Goal: Navigation & Orientation: Find specific page/section

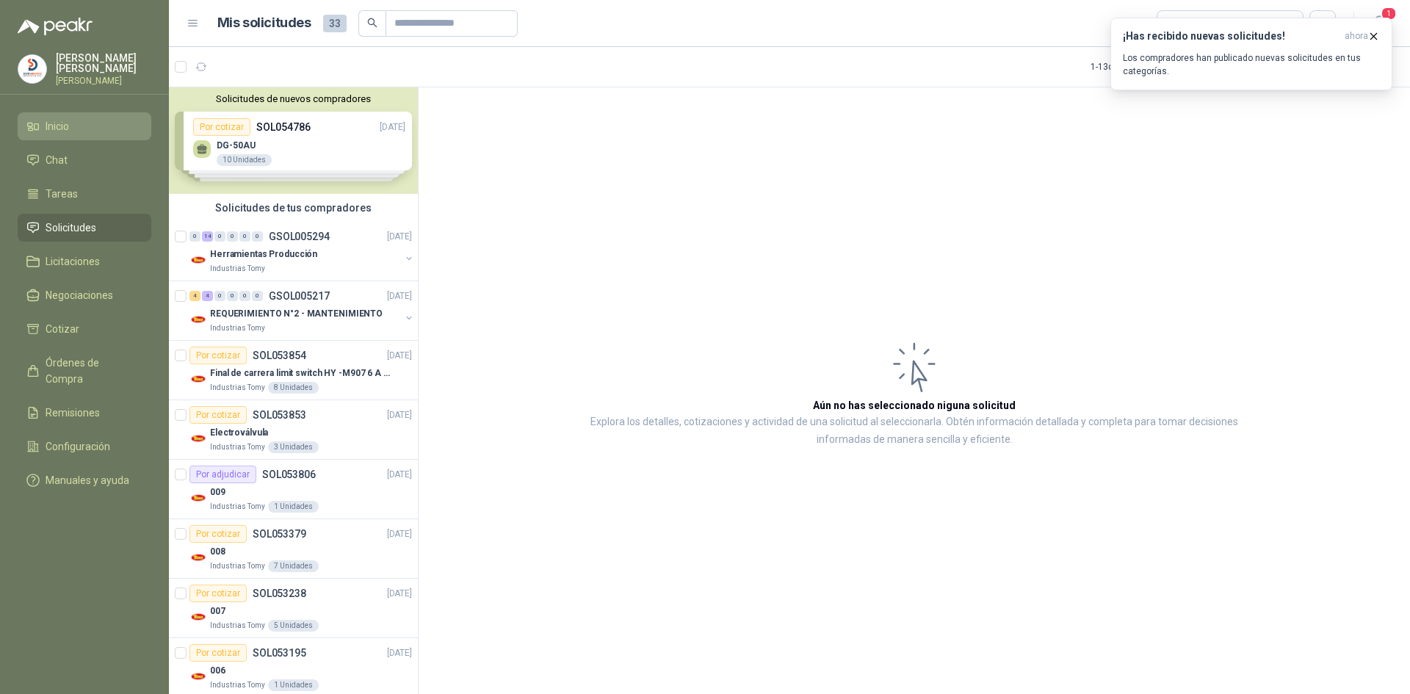
click at [62, 118] on span "Inicio" at bounding box center [57, 126] width 23 height 16
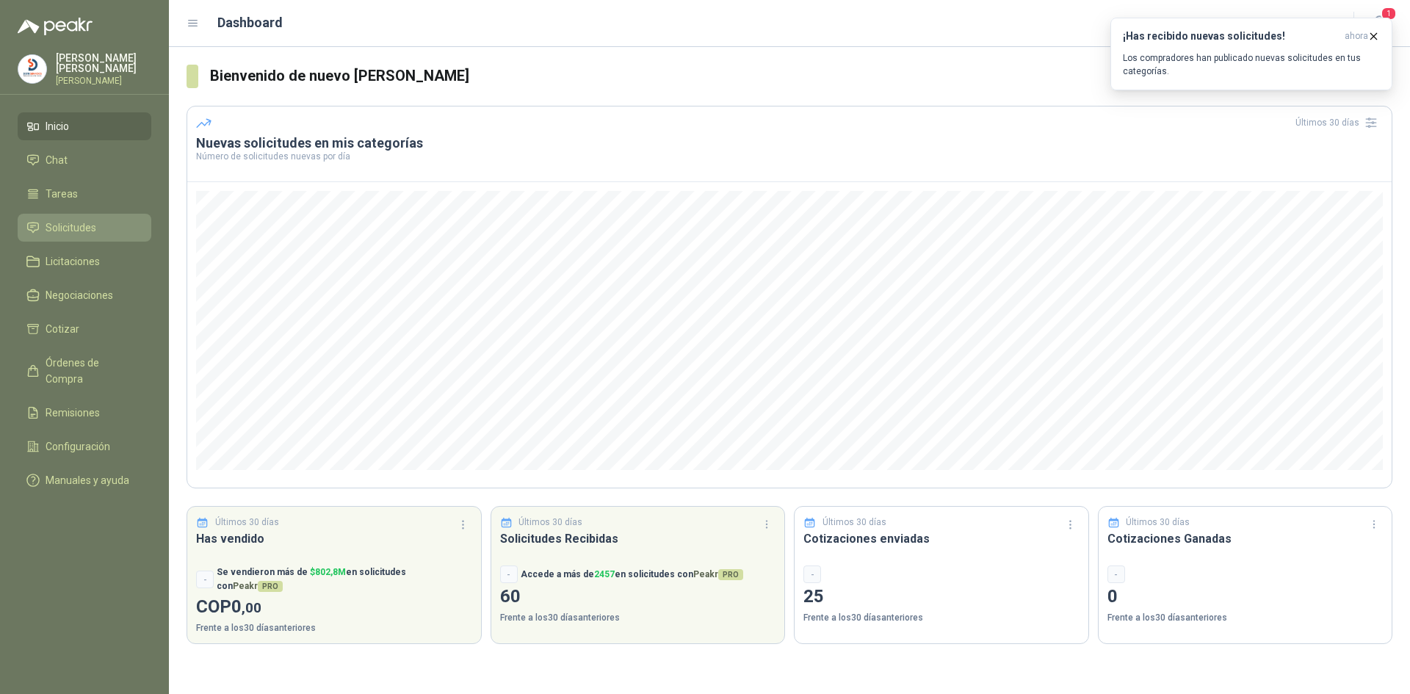
click at [77, 220] on span "Solicitudes" at bounding box center [71, 228] width 51 height 16
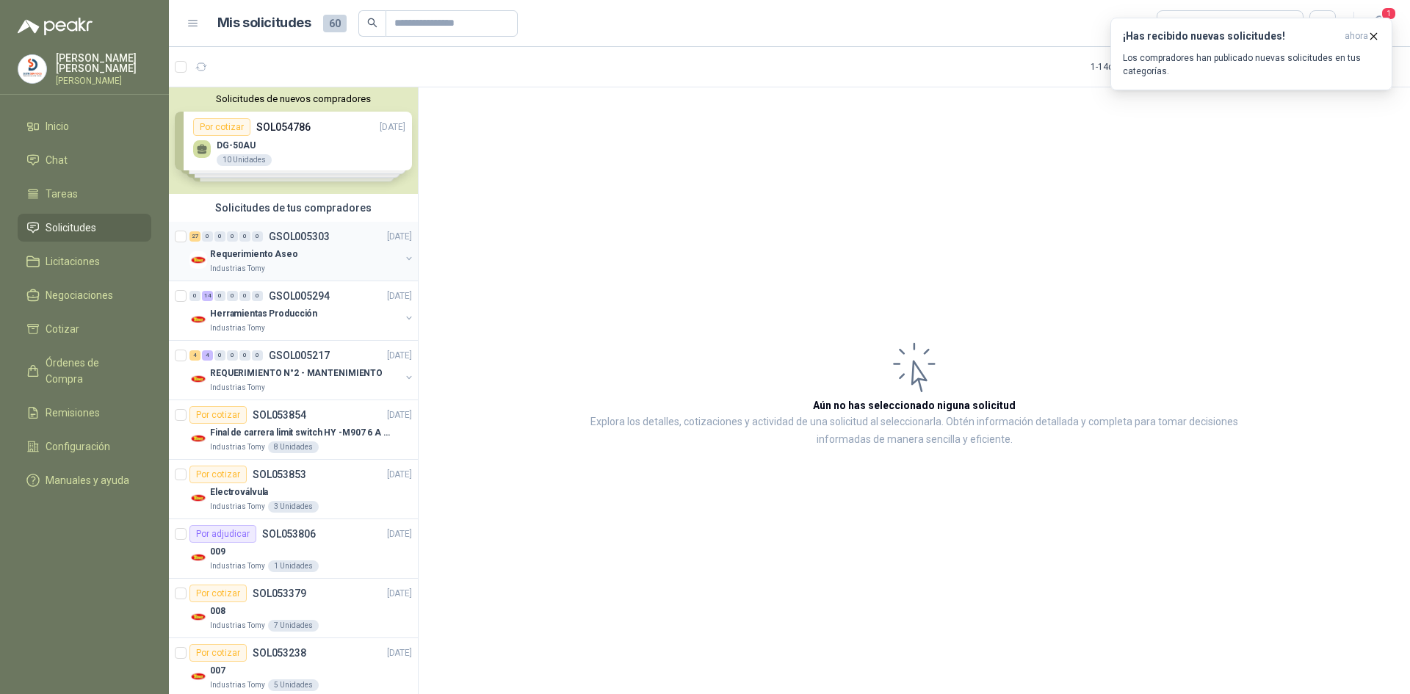
click at [332, 261] on div "Requerimiento Aseo" at bounding box center [305, 254] width 190 height 18
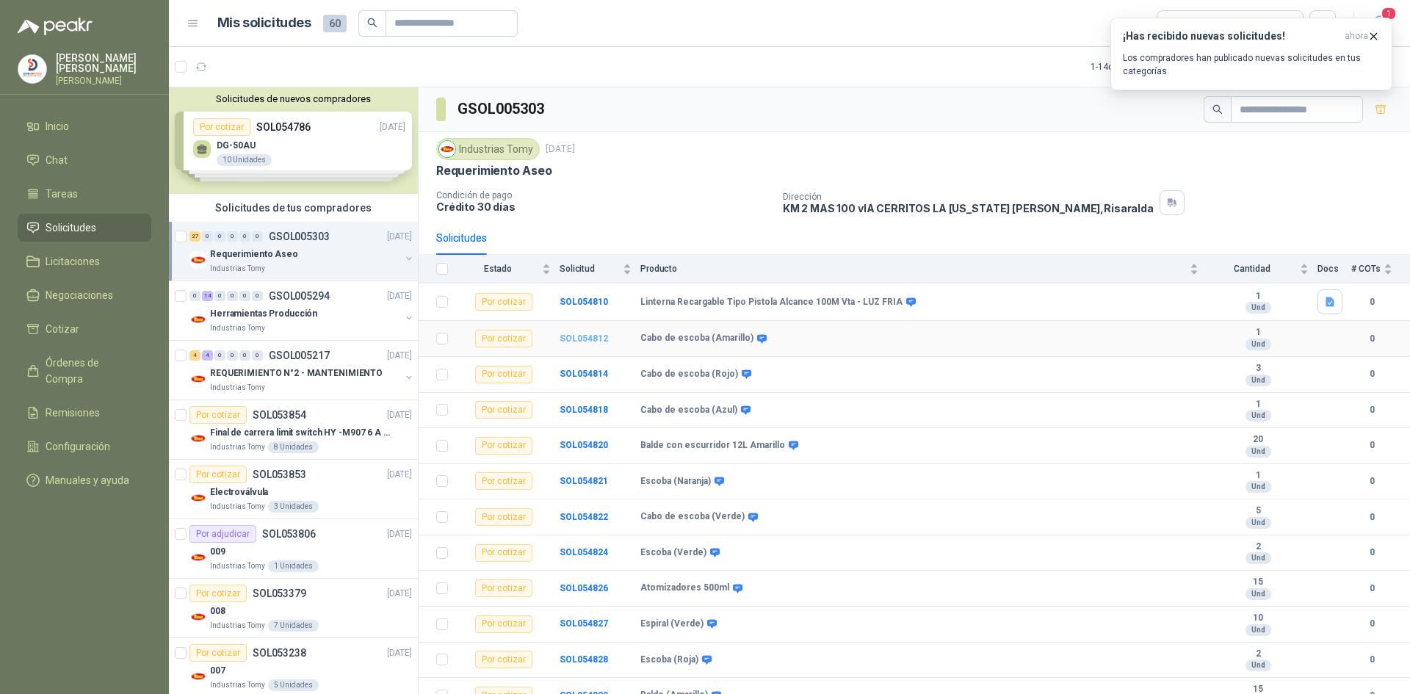
click at [587, 339] on b "SOL054812" at bounding box center [583, 338] width 48 height 10
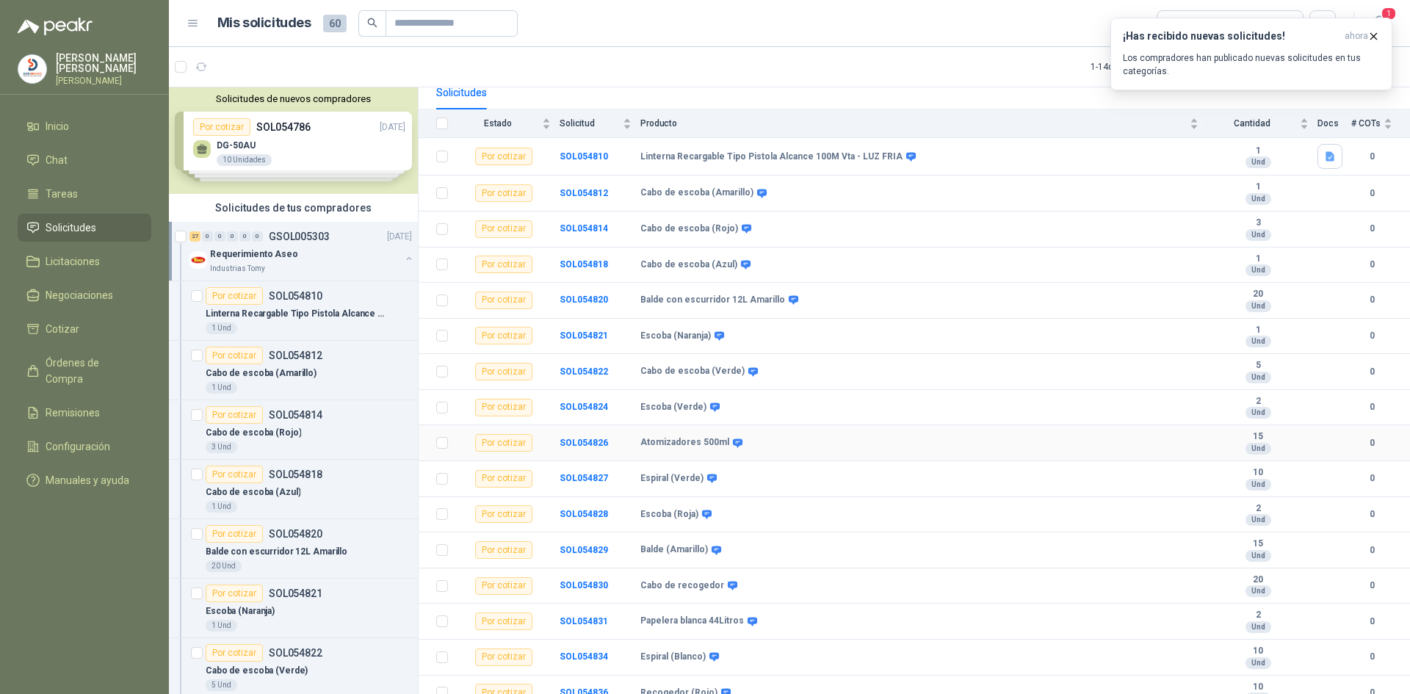
scroll to position [147, 0]
click at [573, 474] on b "SOL054827" at bounding box center [583, 476] width 48 height 10
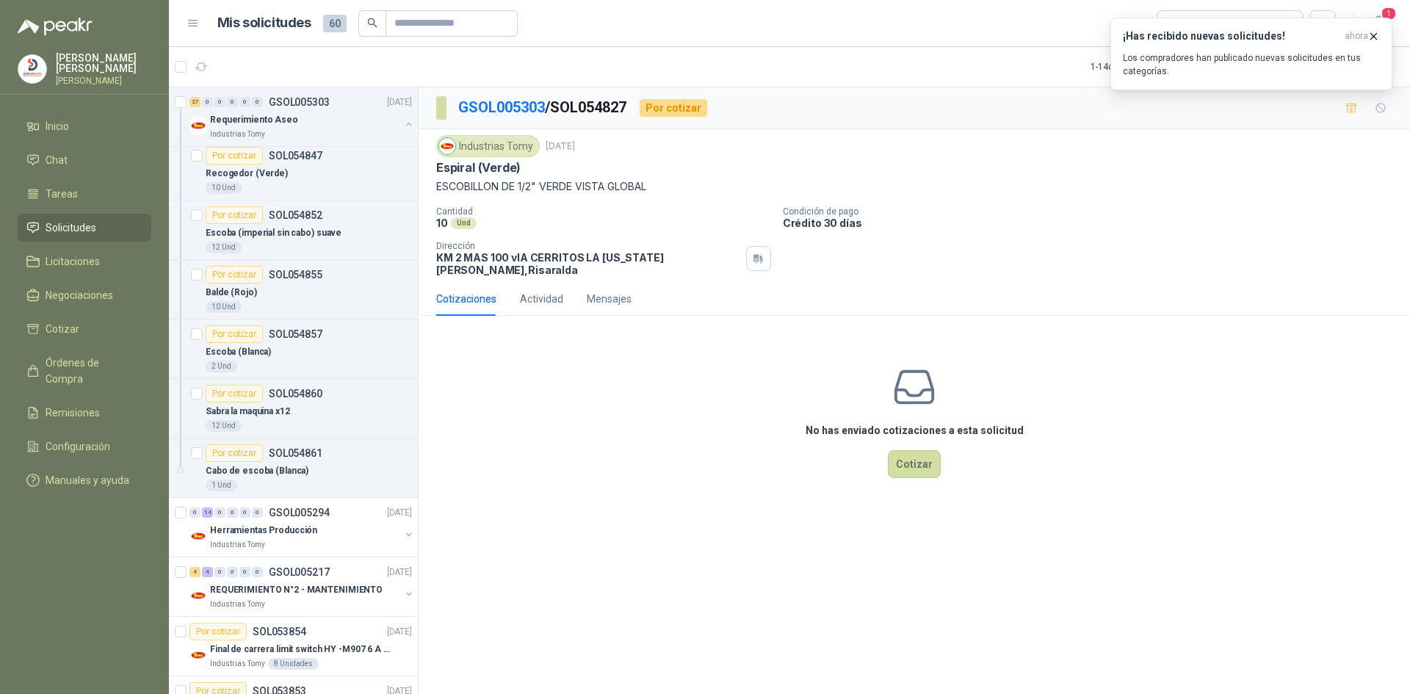
scroll to position [1395, 0]
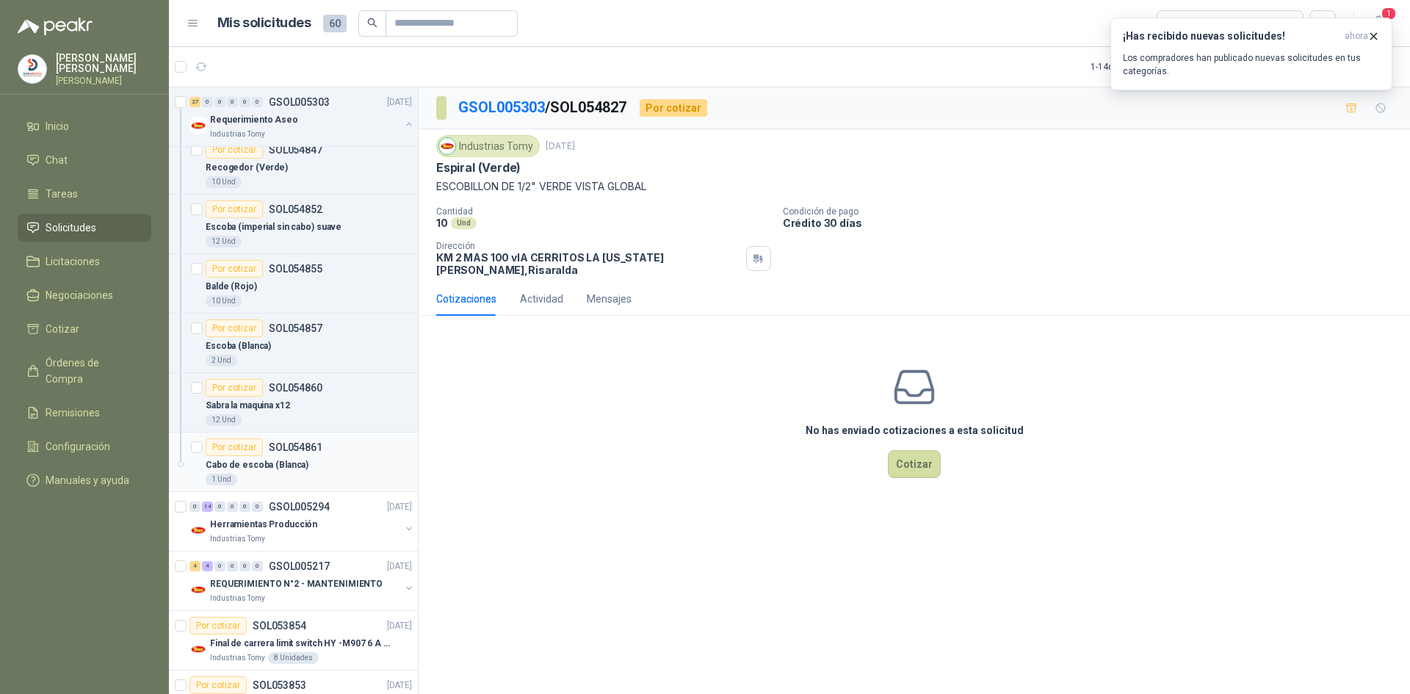
click at [349, 465] on div "Cabo de escoba (Blanca)" at bounding box center [309, 465] width 206 height 18
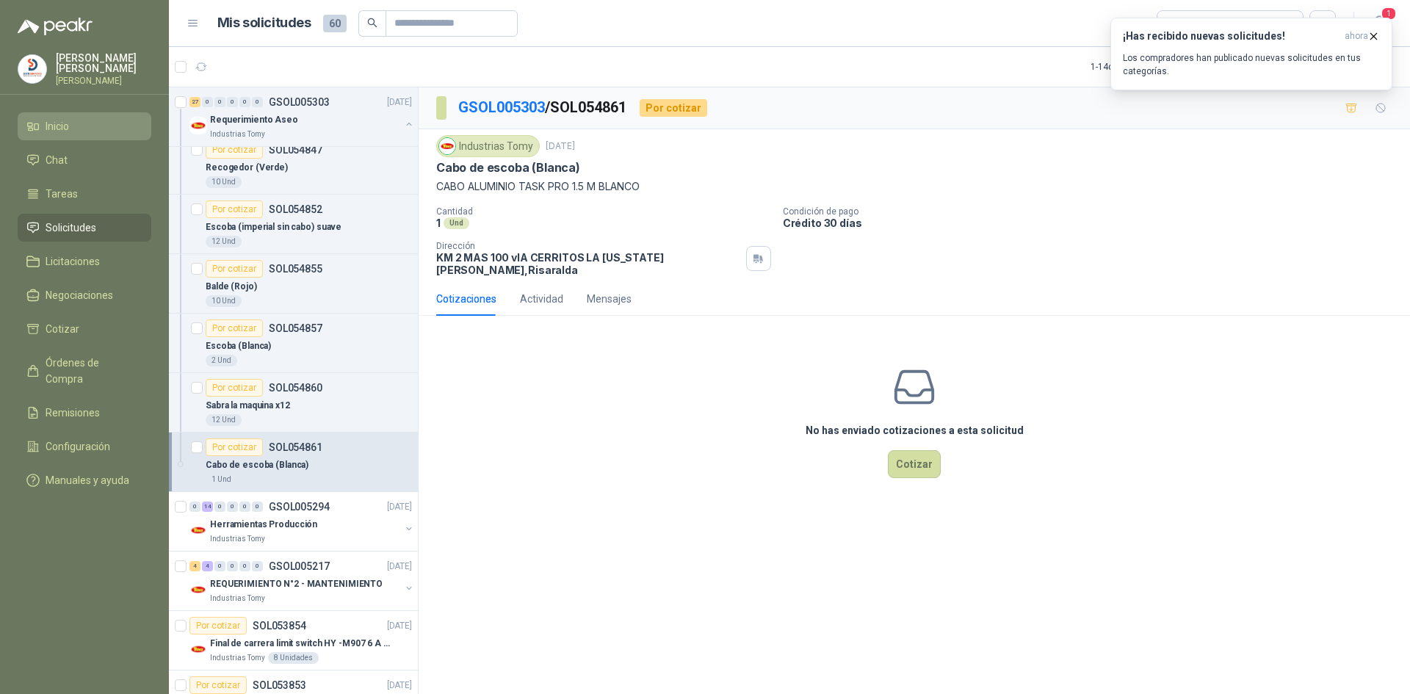
click at [65, 126] on span "Inicio" at bounding box center [57, 126] width 23 height 16
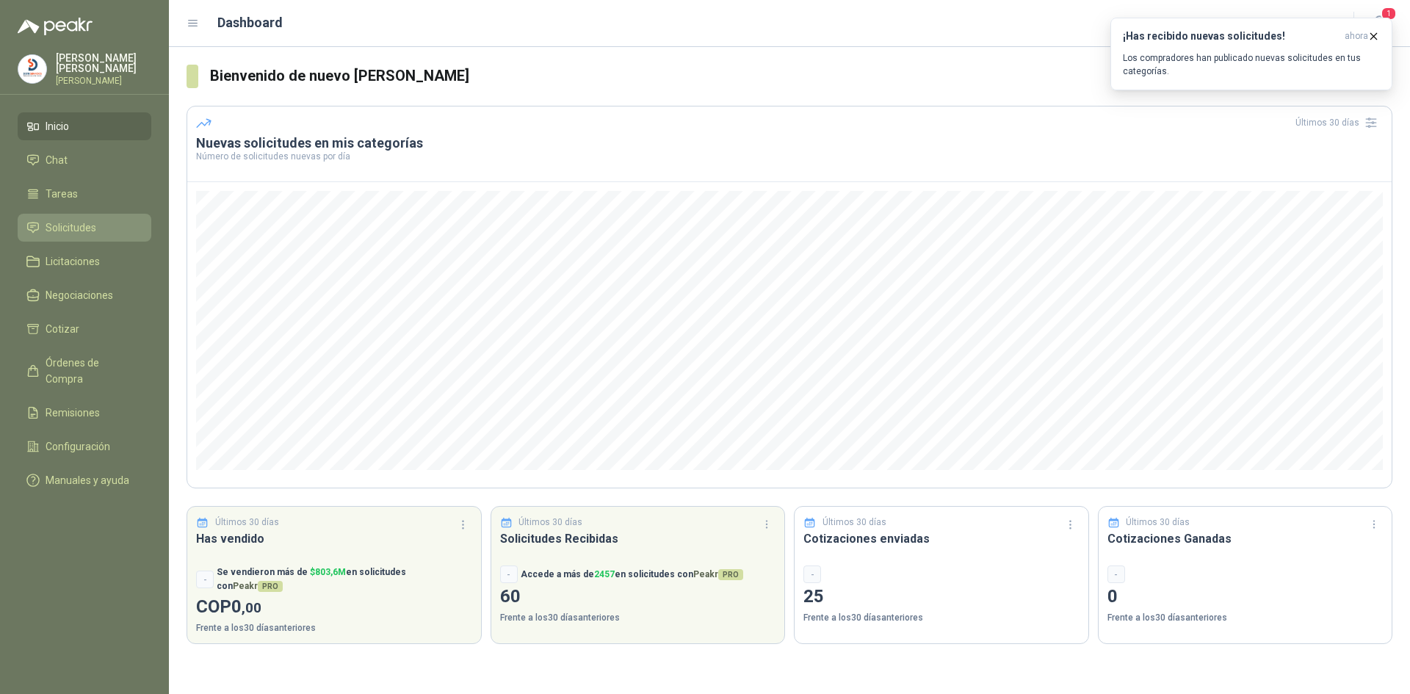
click at [74, 223] on span "Solicitudes" at bounding box center [71, 228] width 51 height 16
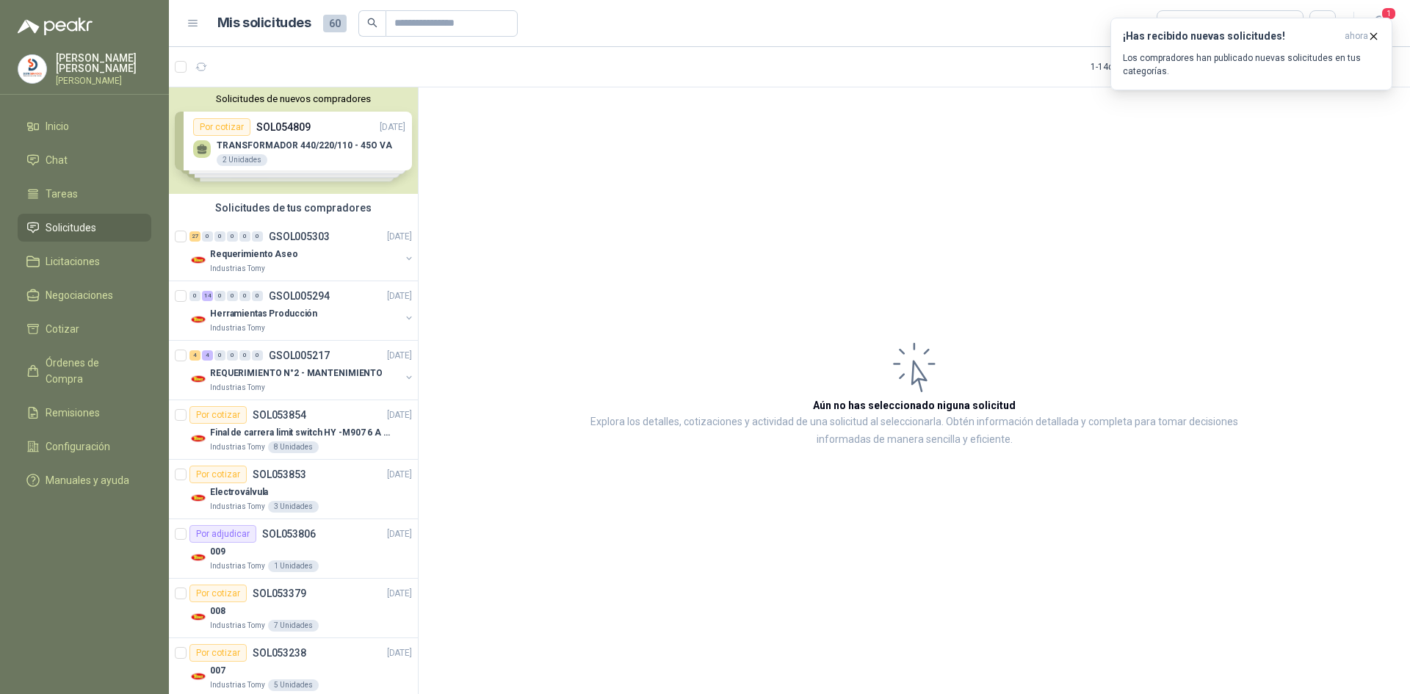
click at [278, 140] on div "Solicitudes de nuevos compradores Por cotizar SOL054809 [DATE] TRANSFORMADOR 44…" at bounding box center [293, 140] width 249 height 106
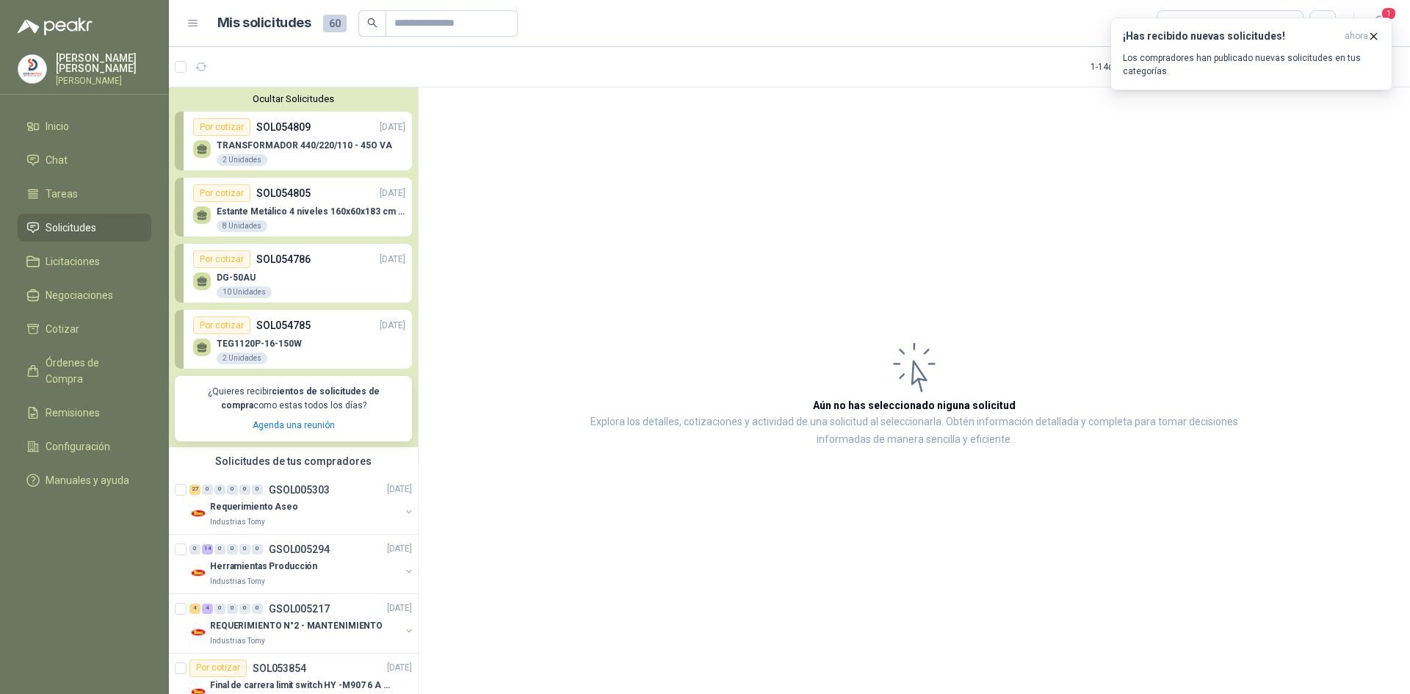
click at [319, 142] on p "TRANSFORMADOR 440/220/110 - 45O VA" at bounding box center [304, 145] width 175 height 10
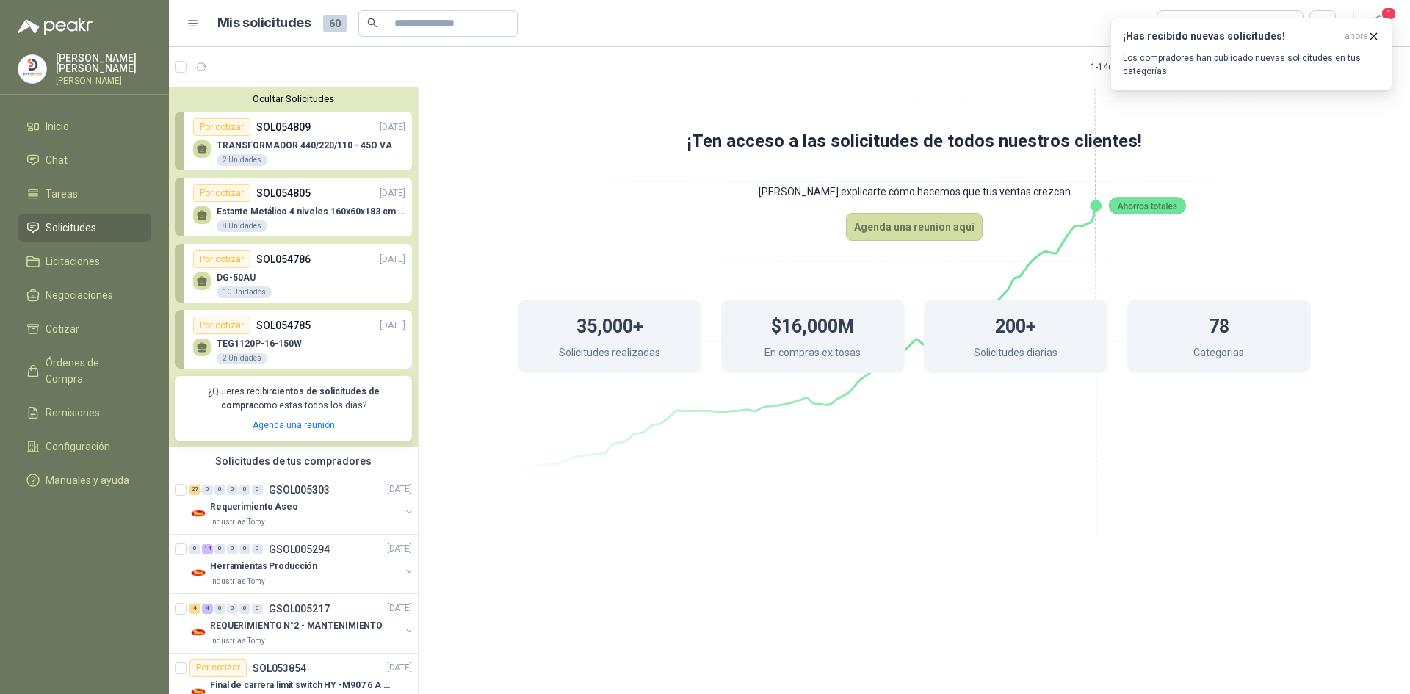
click at [302, 147] on p "TRANSFORMADOR 440/220/110 - 45O VA" at bounding box center [304, 145] width 175 height 10
click at [84, 133] on link "Inicio" at bounding box center [85, 126] width 134 height 28
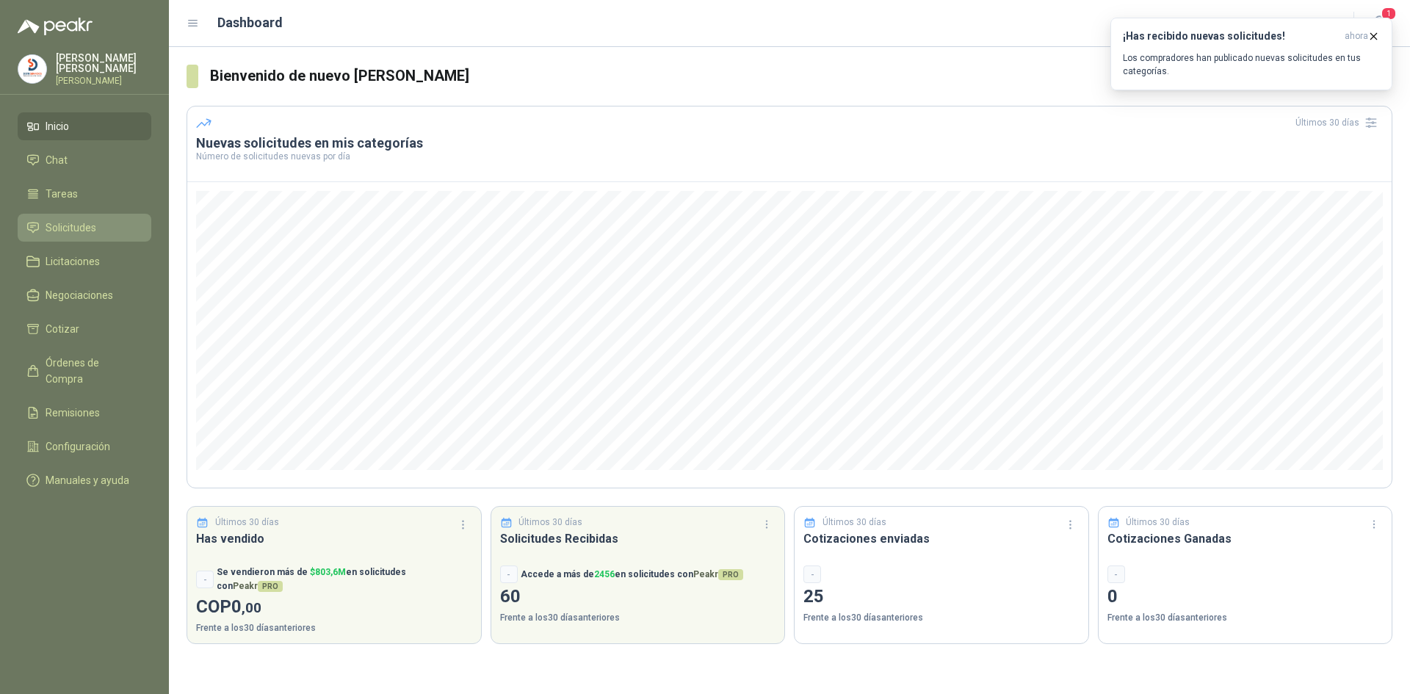
click at [87, 225] on span "Solicitudes" at bounding box center [71, 228] width 51 height 16
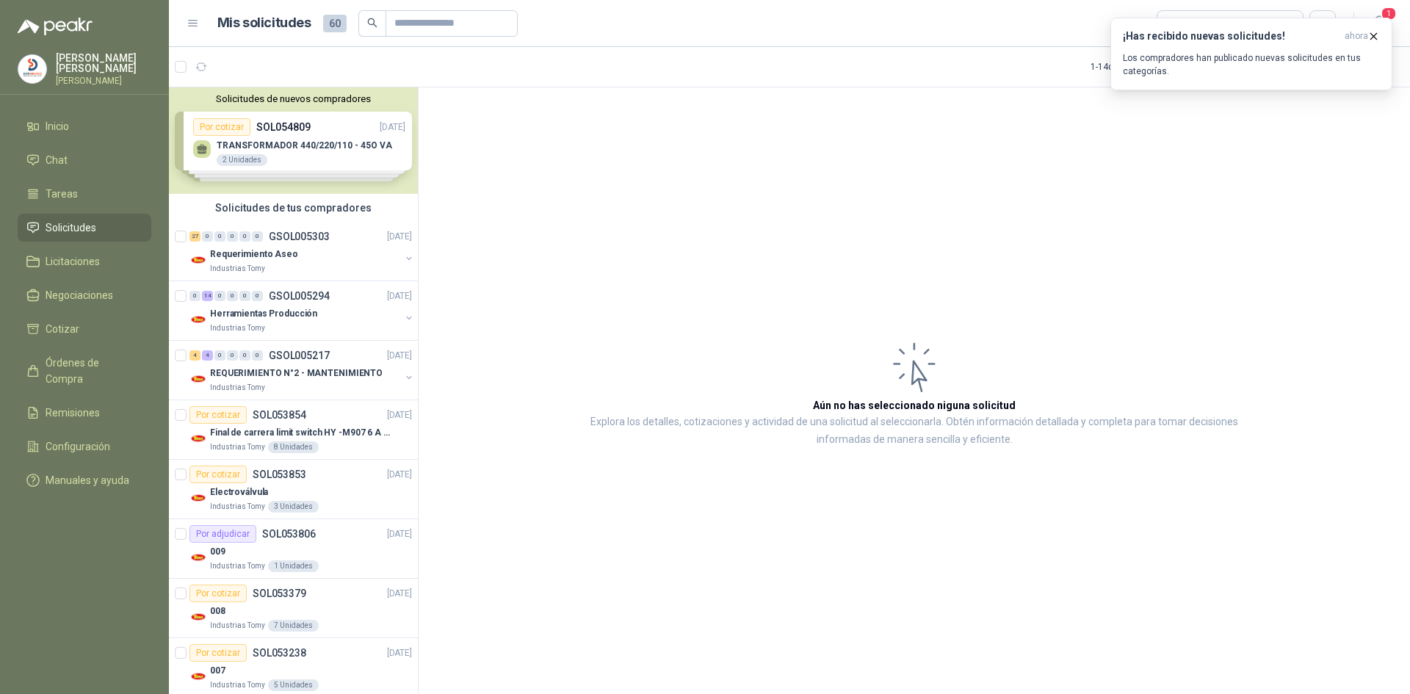
click at [71, 221] on span "Solicitudes" at bounding box center [71, 228] width 51 height 16
click at [77, 221] on span "Solicitudes" at bounding box center [71, 228] width 51 height 16
click at [56, 119] on span "Inicio" at bounding box center [57, 126] width 23 height 16
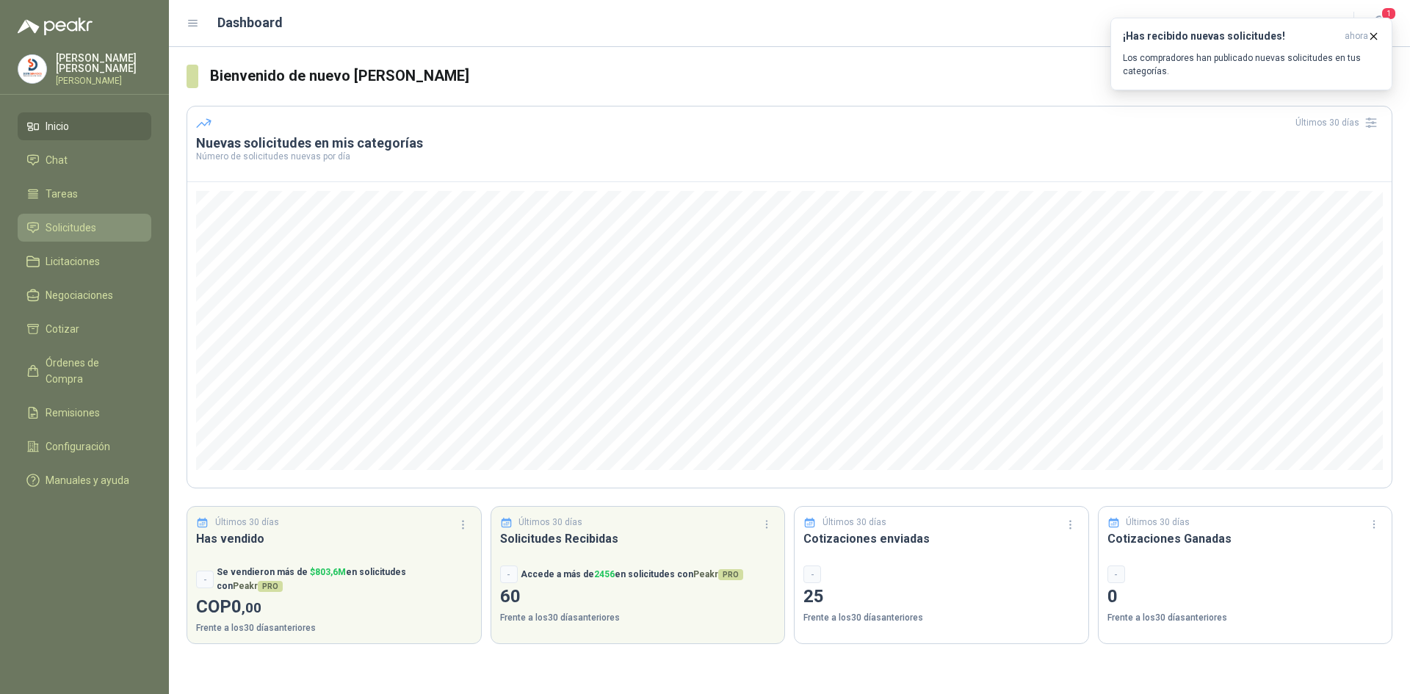
click at [62, 222] on span "Solicitudes" at bounding box center [71, 228] width 51 height 16
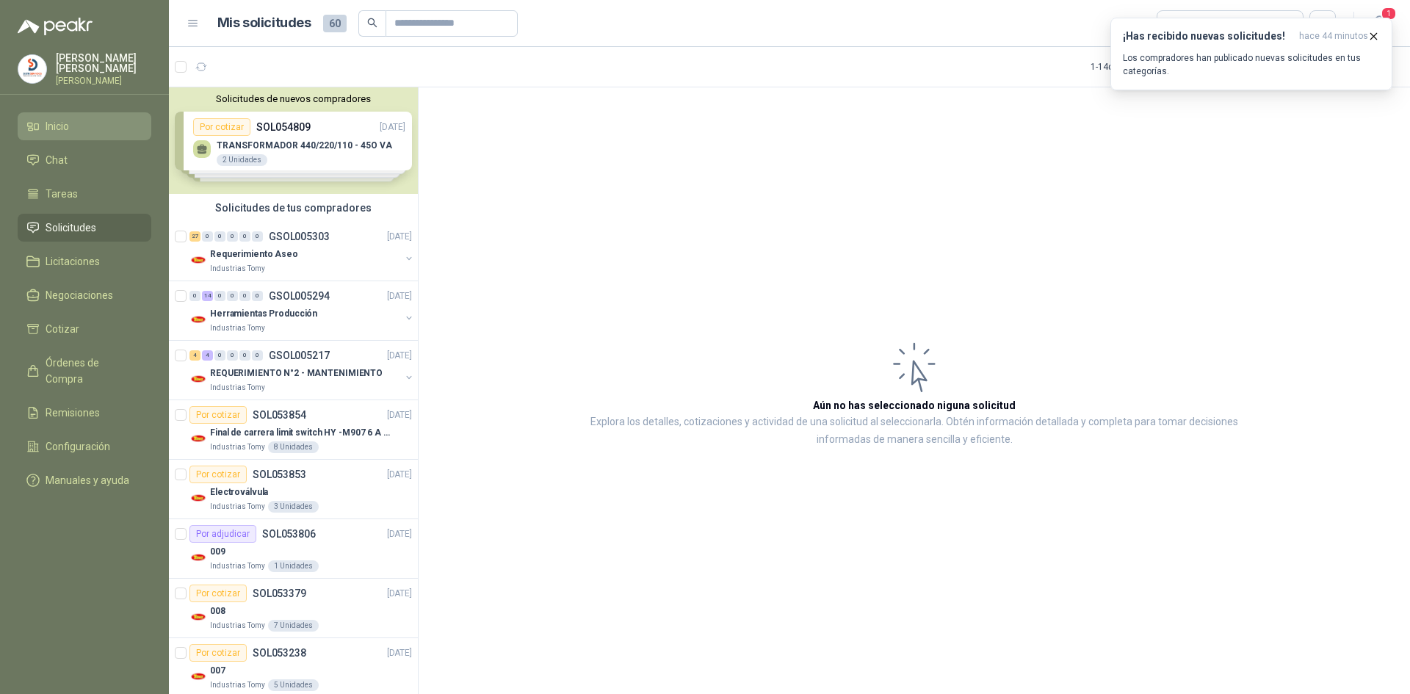
click at [72, 121] on li "Inicio" at bounding box center [84, 126] width 116 height 16
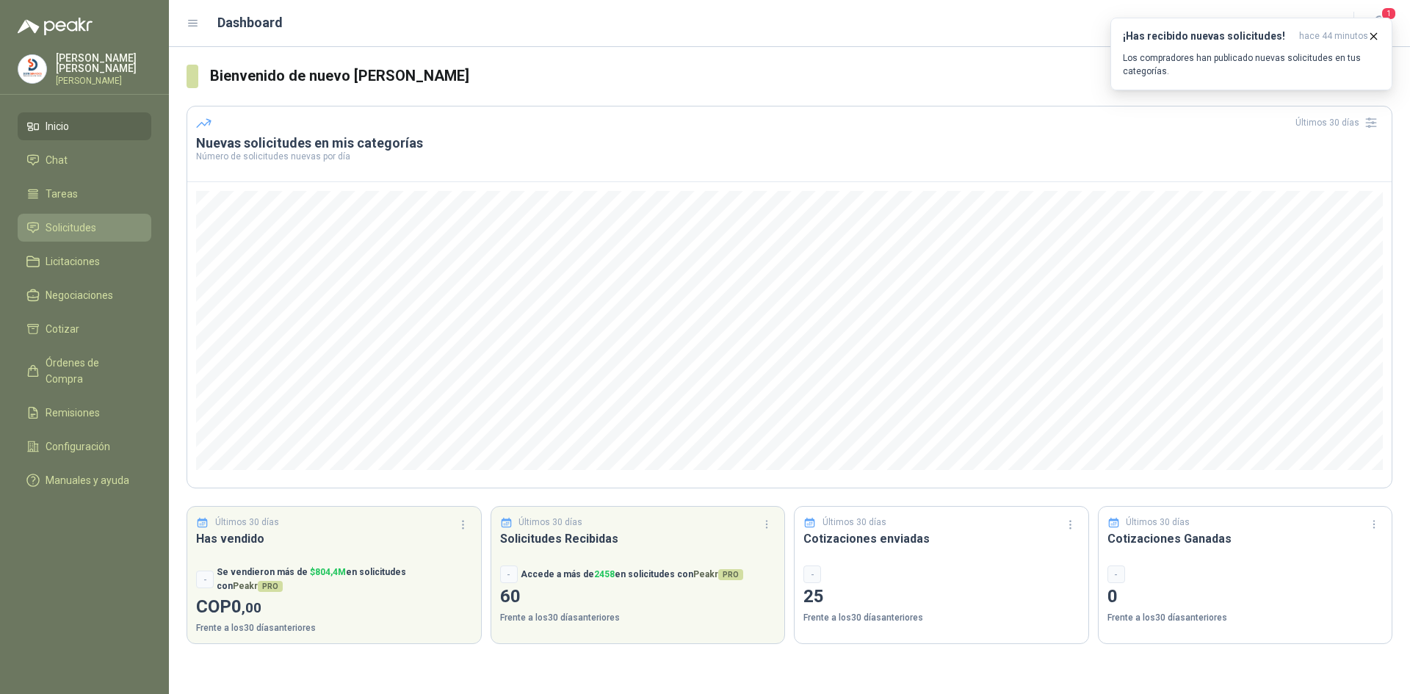
click at [81, 220] on span "Solicitudes" at bounding box center [71, 228] width 51 height 16
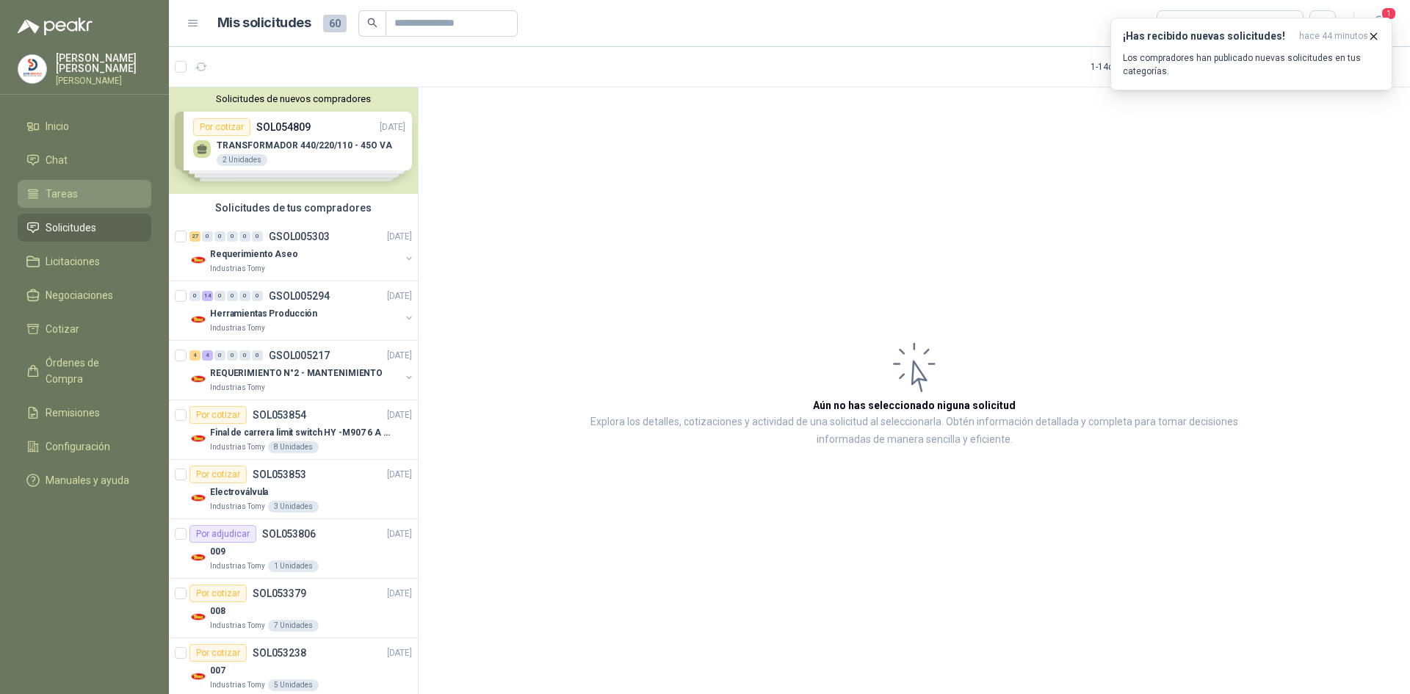
click at [65, 192] on span "Tareas" at bounding box center [62, 194] width 32 height 16
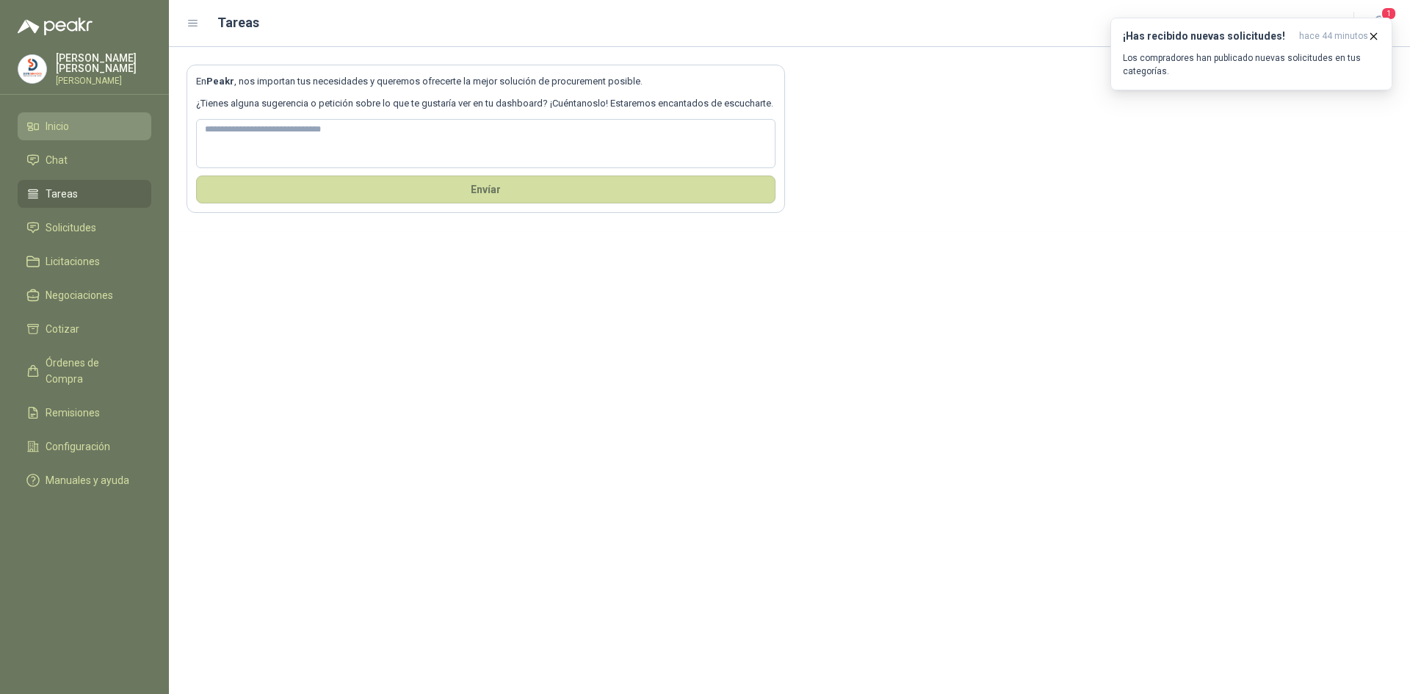
click at [67, 120] on span "Inicio" at bounding box center [57, 126] width 23 height 16
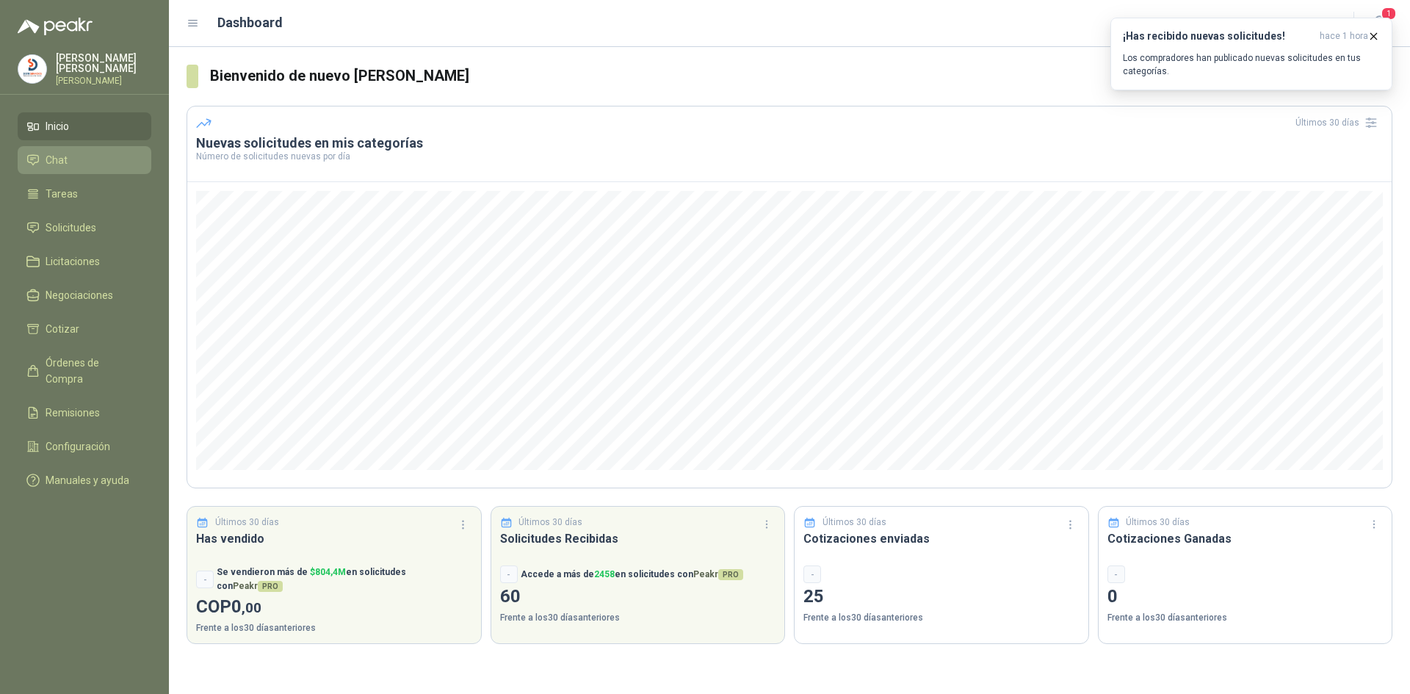
click at [48, 156] on span "Chat" at bounding box center [57, 160] width 22 height 16
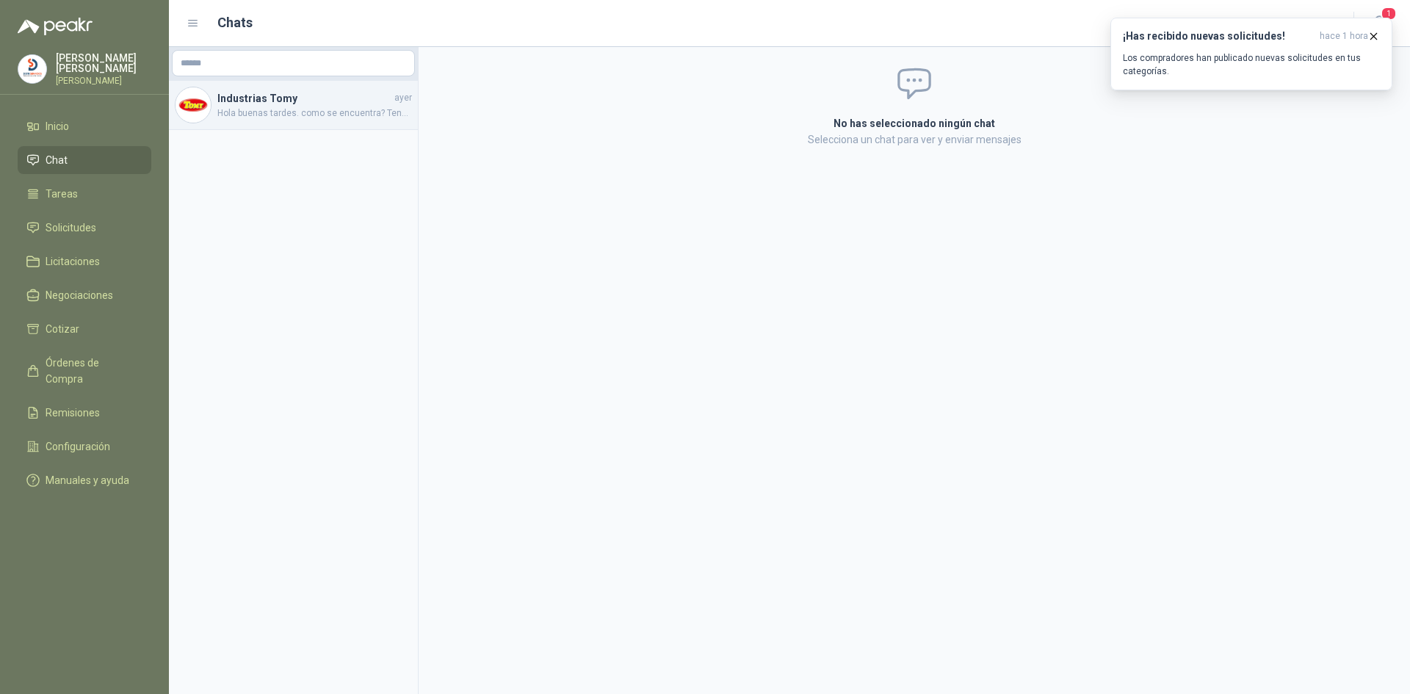
click at [360, 104] on h4 "Industrias Tomy" at bounding box center [304, 98] width 174 height 16
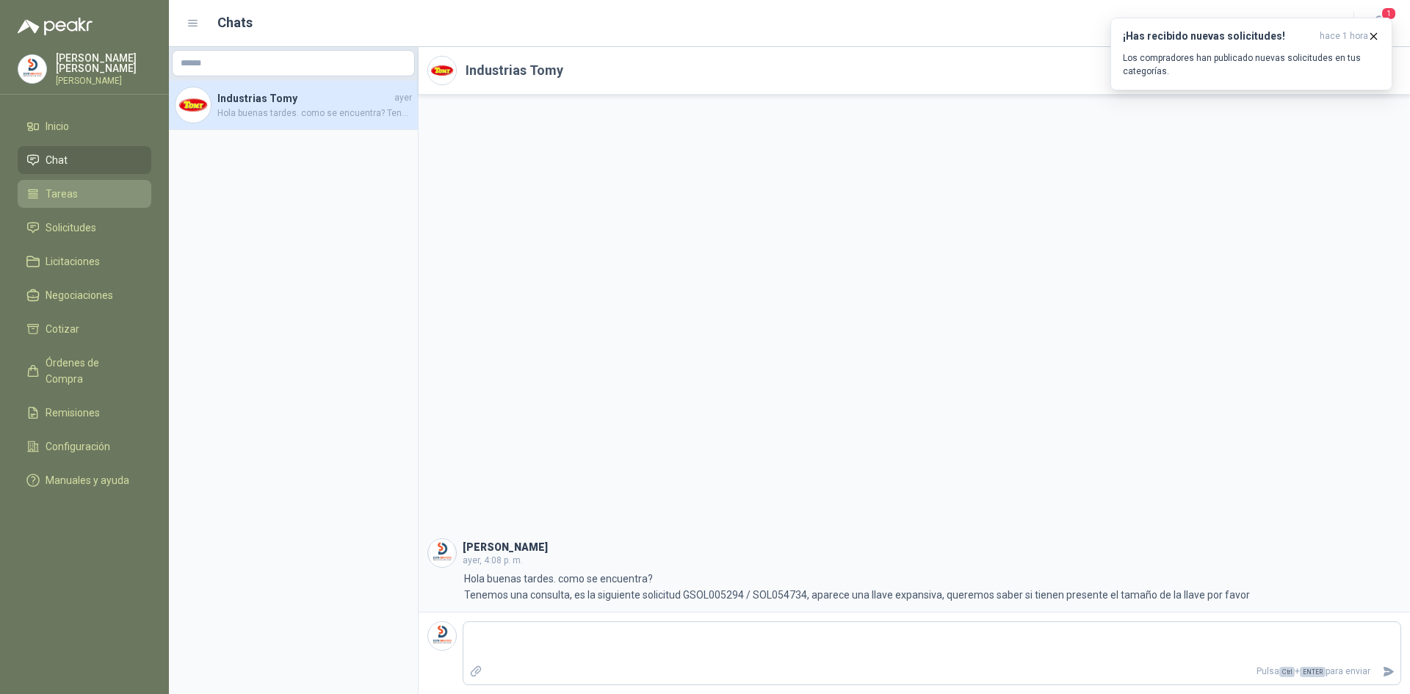
click at [67, 188] on span "Tareas" at bounding box center [62, 194] width 32 height 16
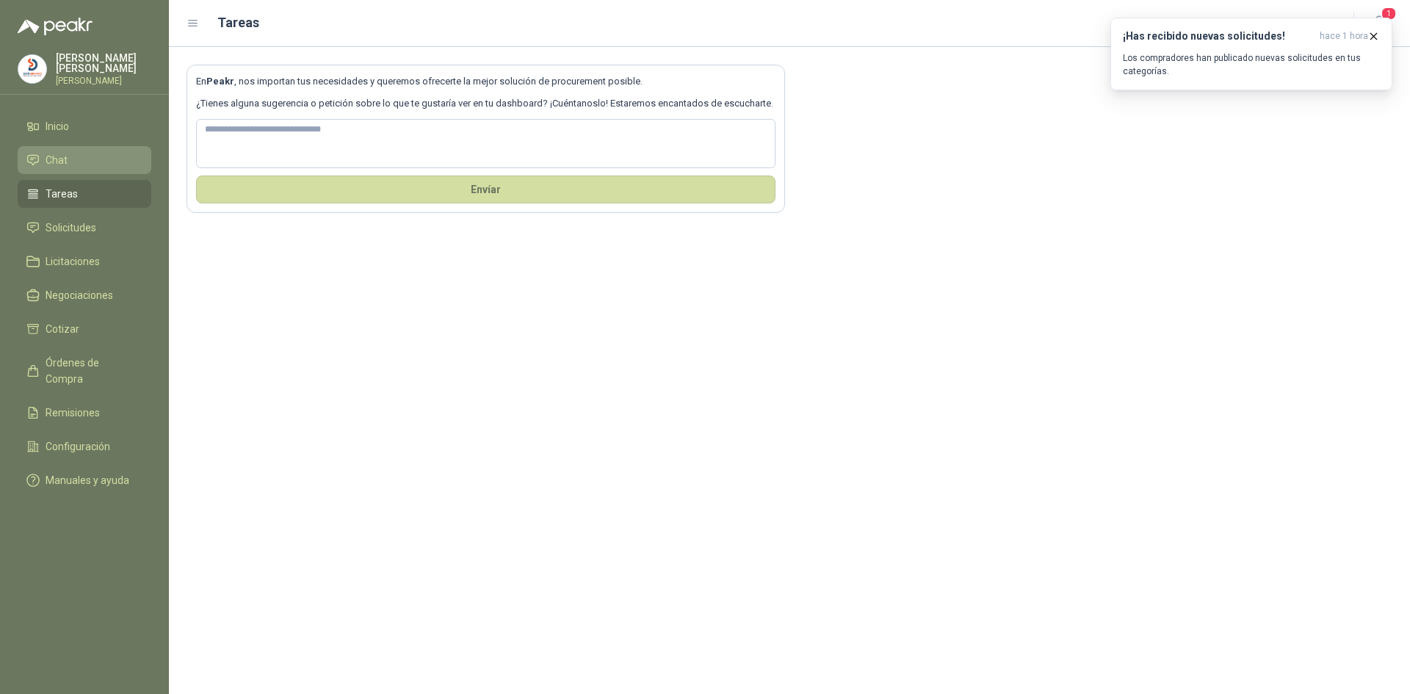
click at [62, 153] on span "Chat" at bounding box center [57, 160] width 22 height 16
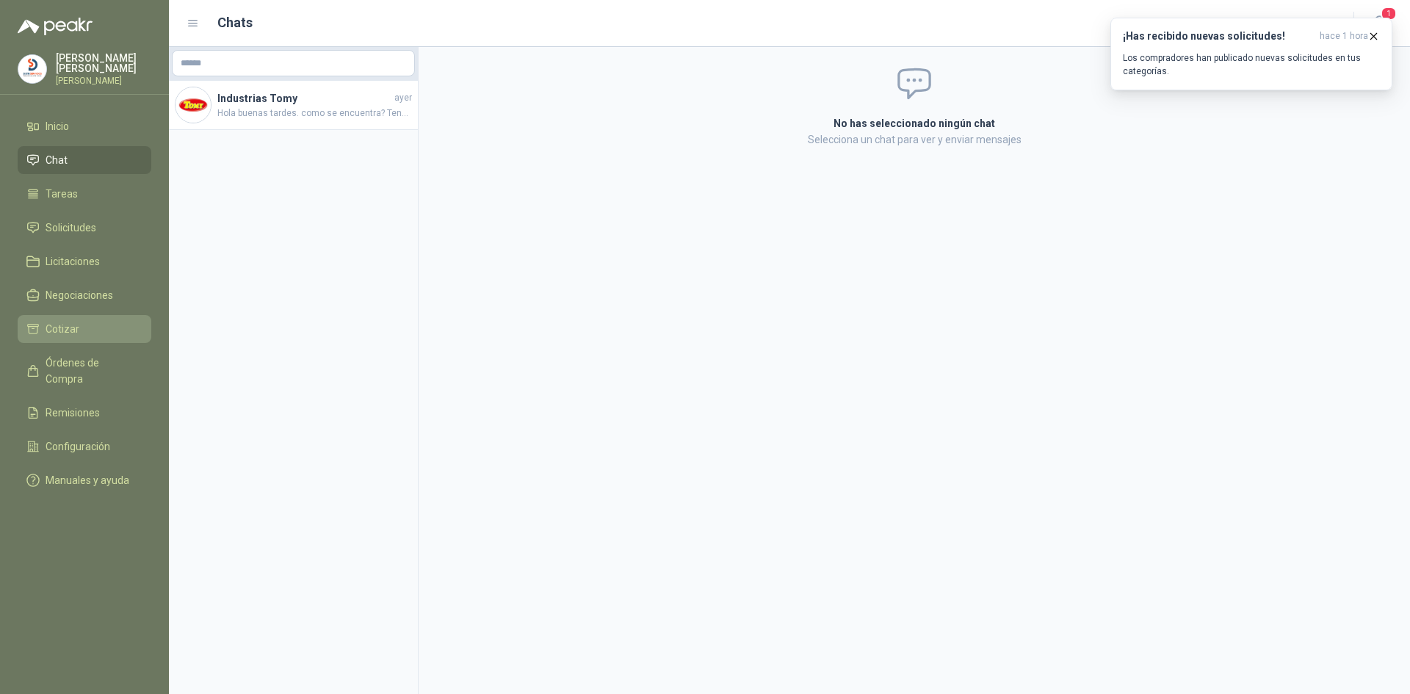
click at [80, 324] on li "Cotizar" at bounding box center [84, 329] width 116 height 16
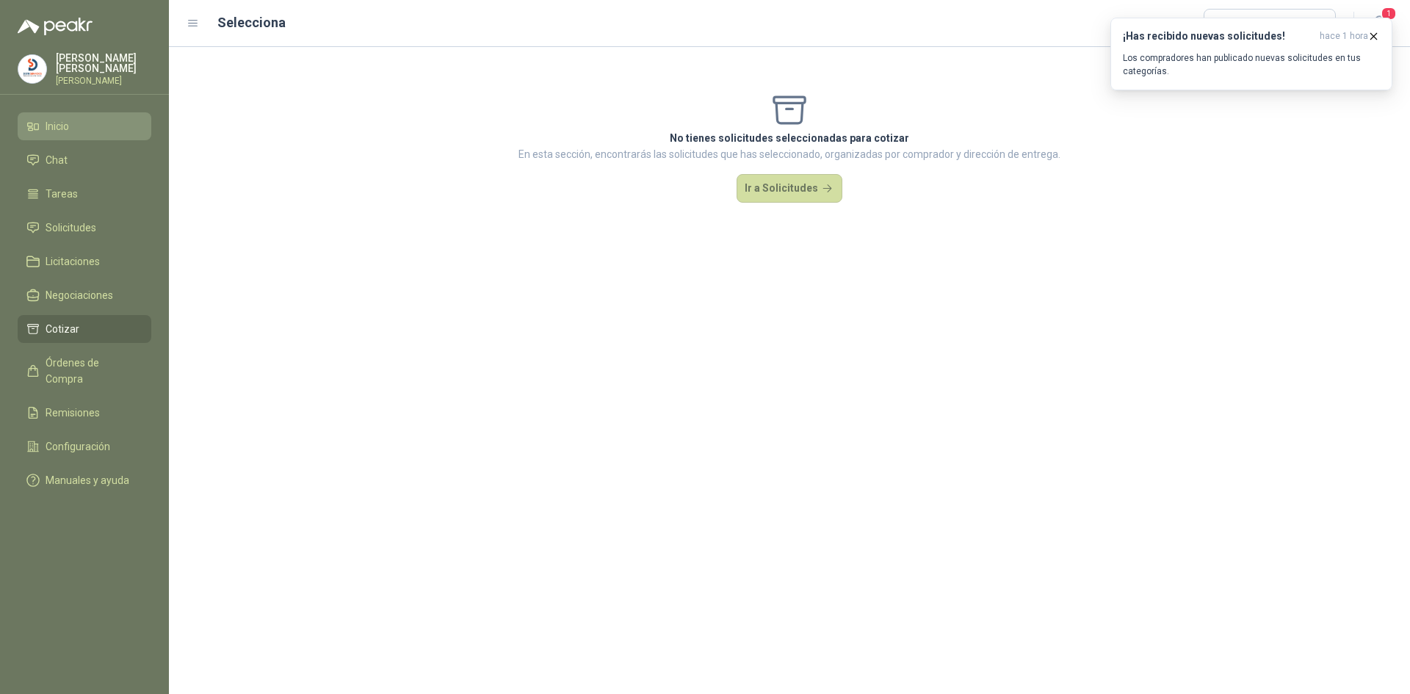
click at [69, 118] on span "Inicio" at bounding box center [57, 126] width 23 height 16
